Goal: Find specific page/section: Find specific page/section

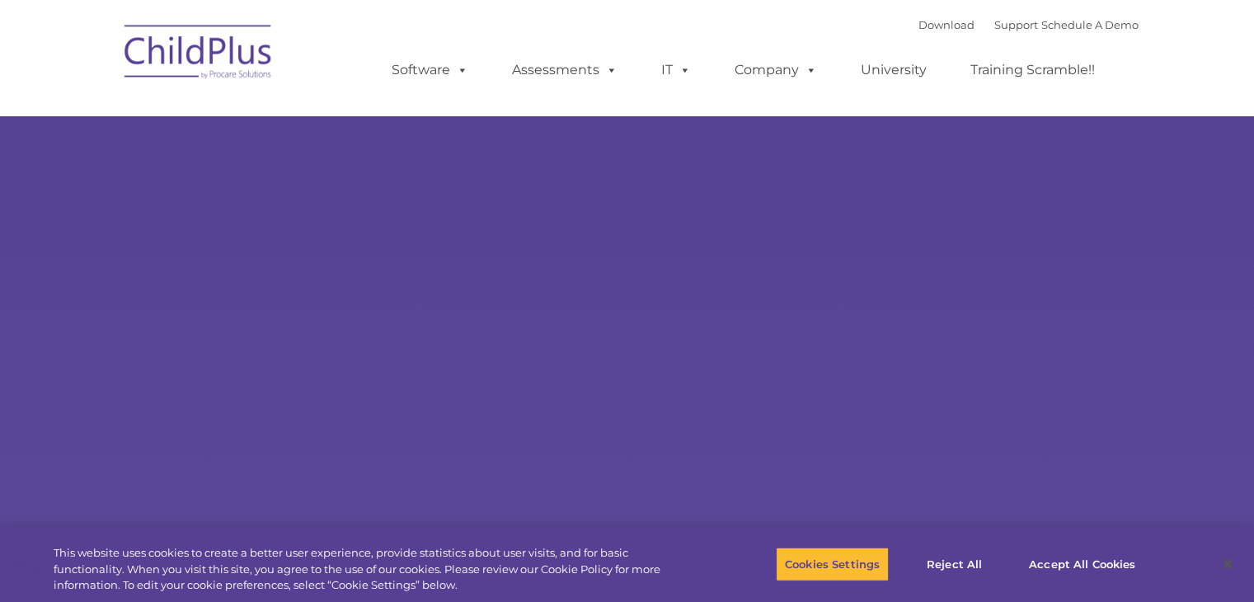
type input ""
select select "MEDIUM"
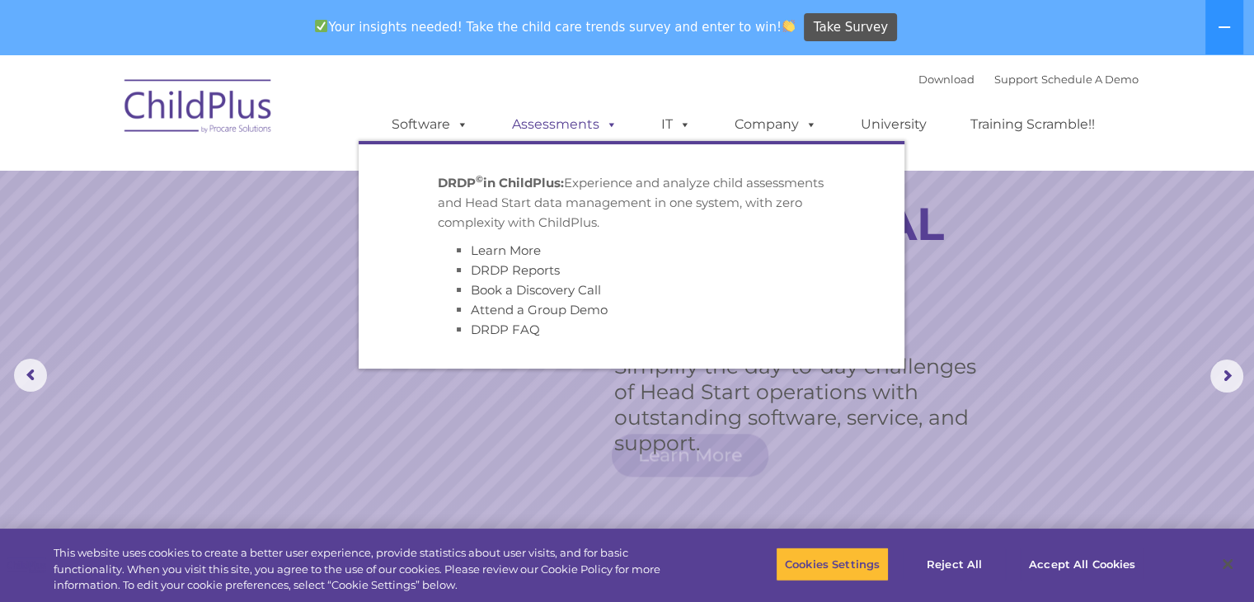
click at [546, 126] on link "Assessments" at bounding box center [565, 124] width 139 height 33
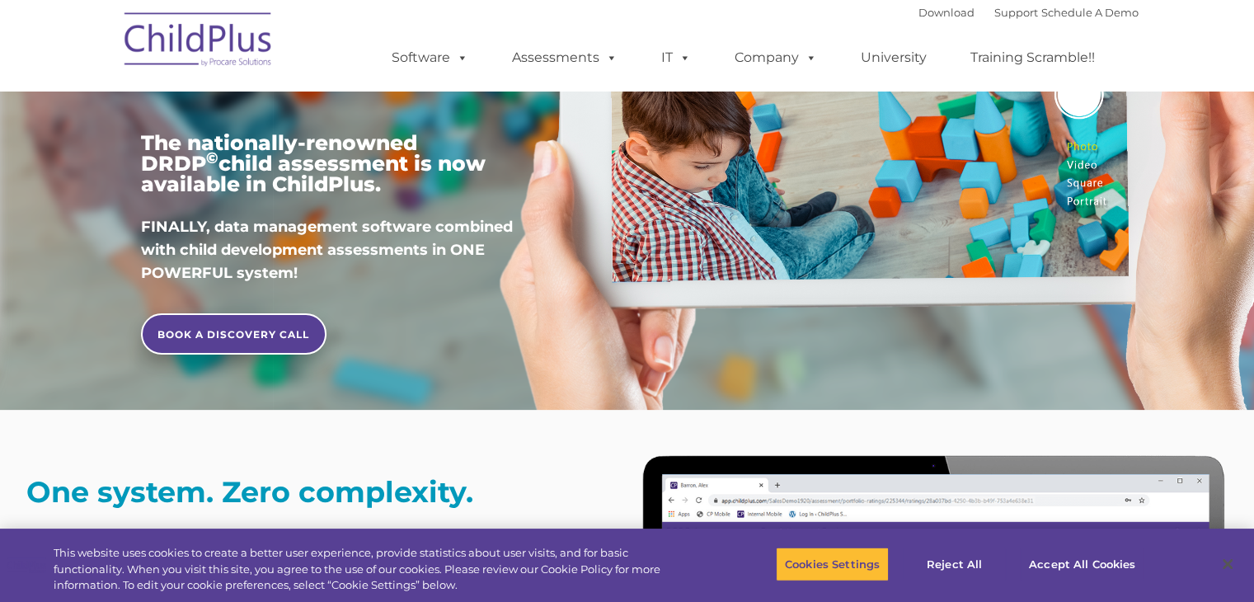
type input ""
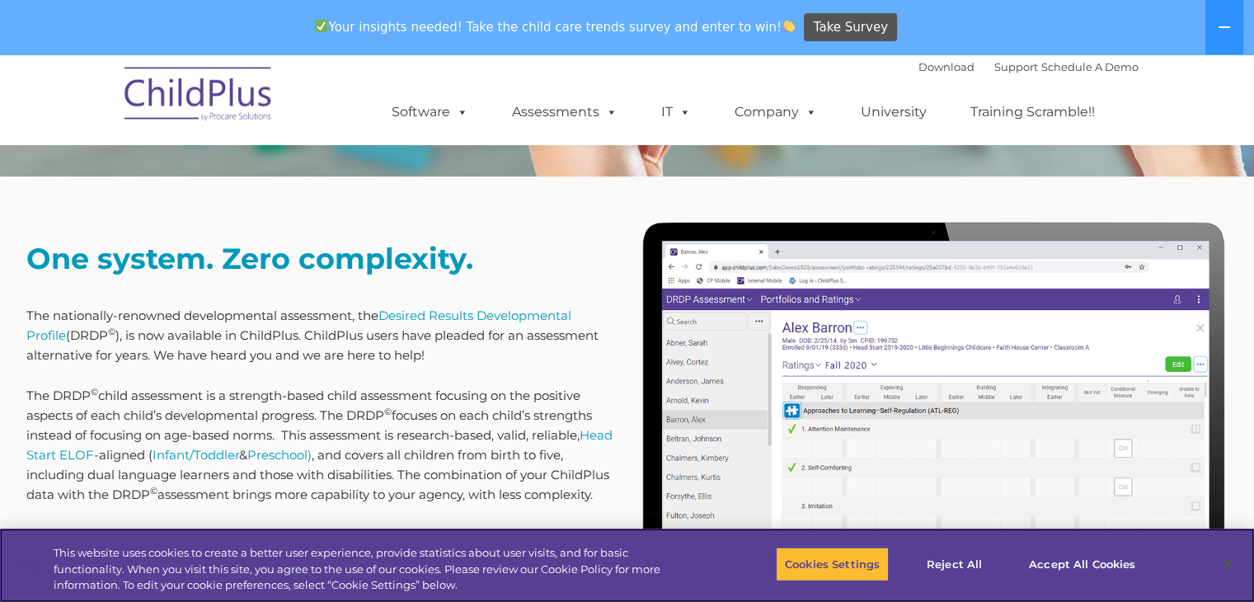
scroll to position [586, 0]
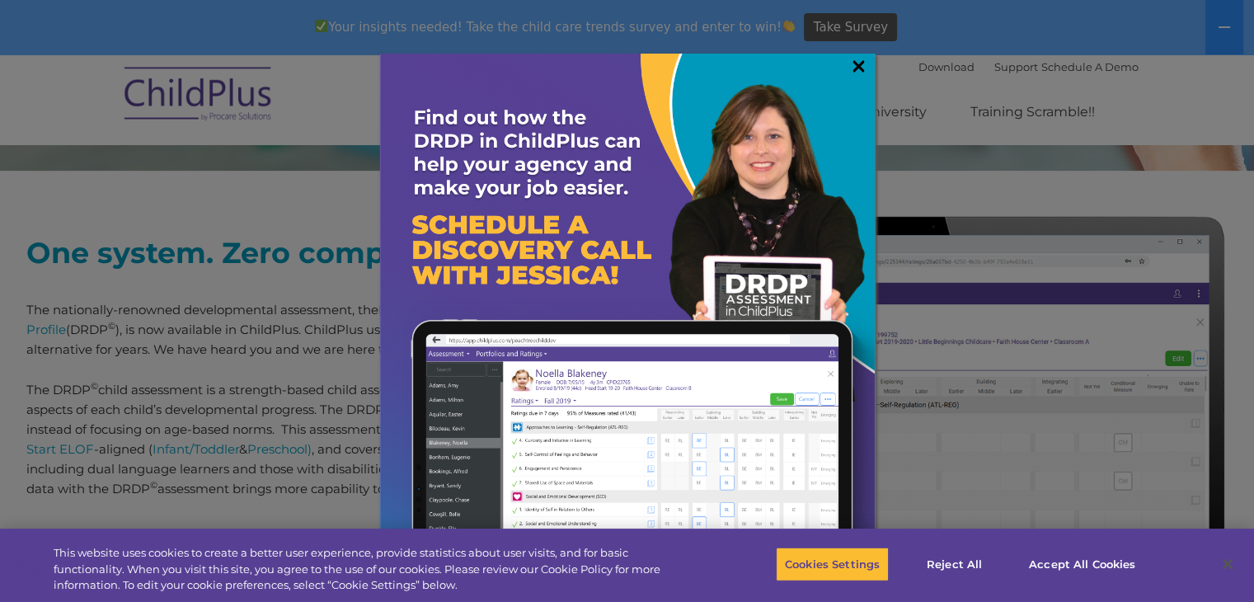
click at [855, 68] on link "×" at bounding box center [858, 66] width 19 height 16
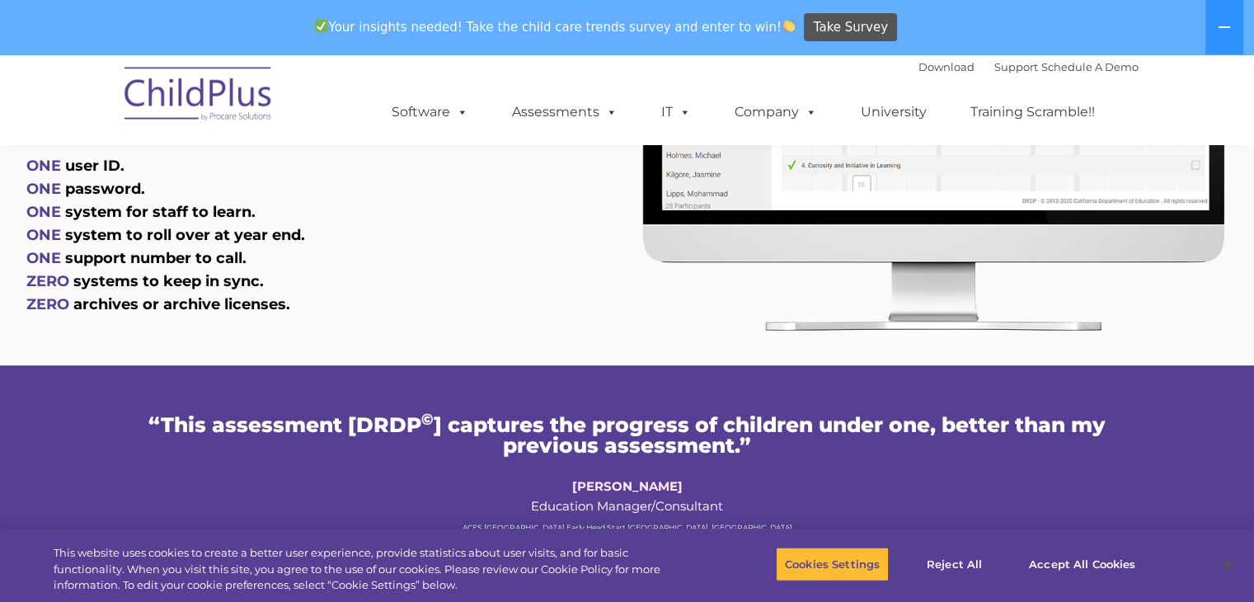
scroll to position [0, 0]
